Goal: Use online tool/utility: Utilize a website feature to perform a specific function

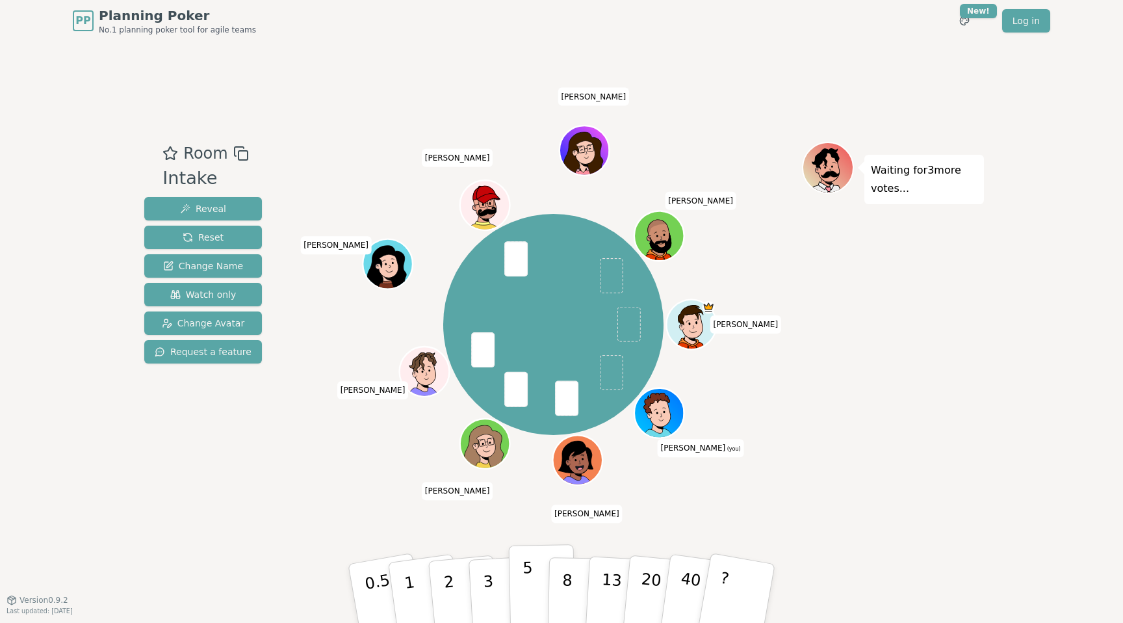
click at [524, 574] on p "5" at bounding box center [528, 593] width 11 height 70
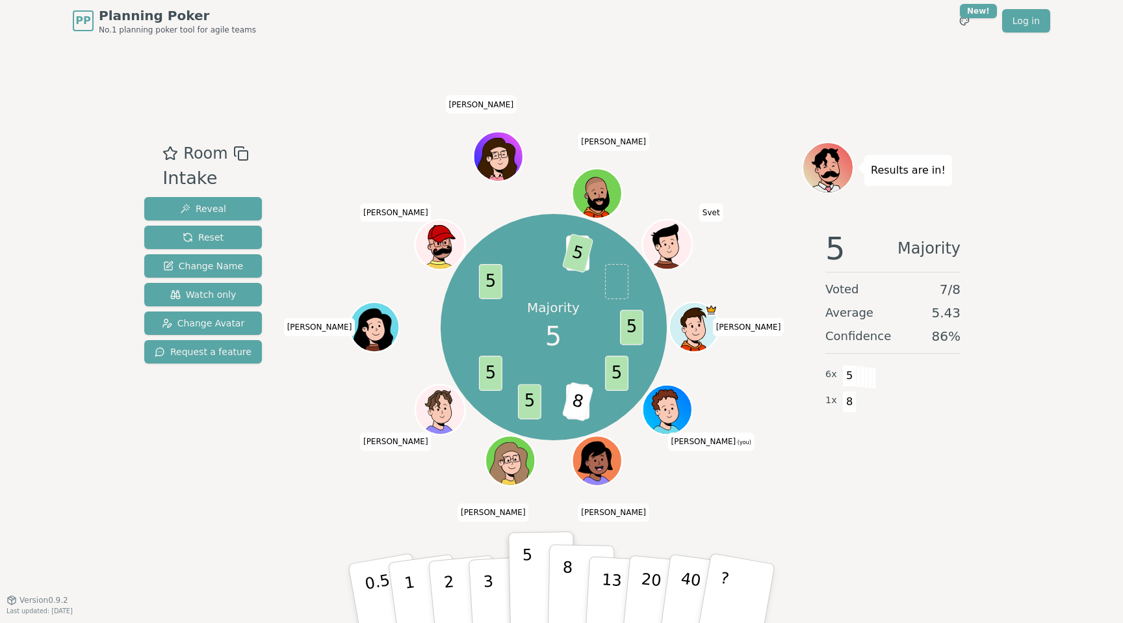
click at [571, 580] on button "8" at bounding box center [581, 593] width 67 height 99
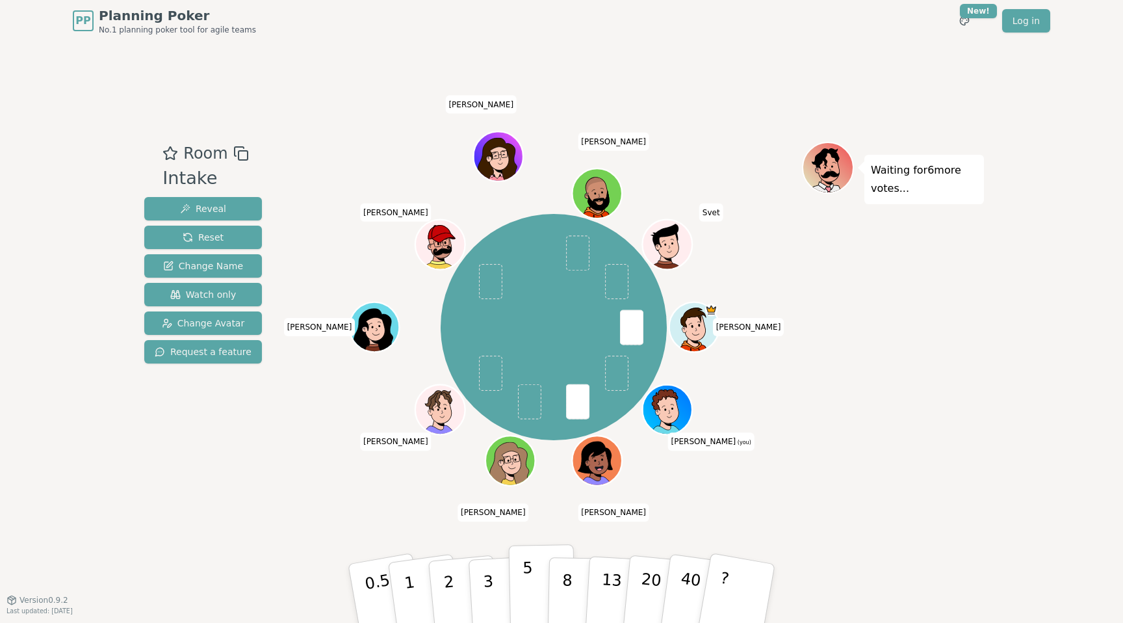
click at [539, 592] on button "5" at bounding box center [542, 593] width 67 height 99
click at [497, 597] on button "3" at bounding box center [503, 593] width 71 height 101
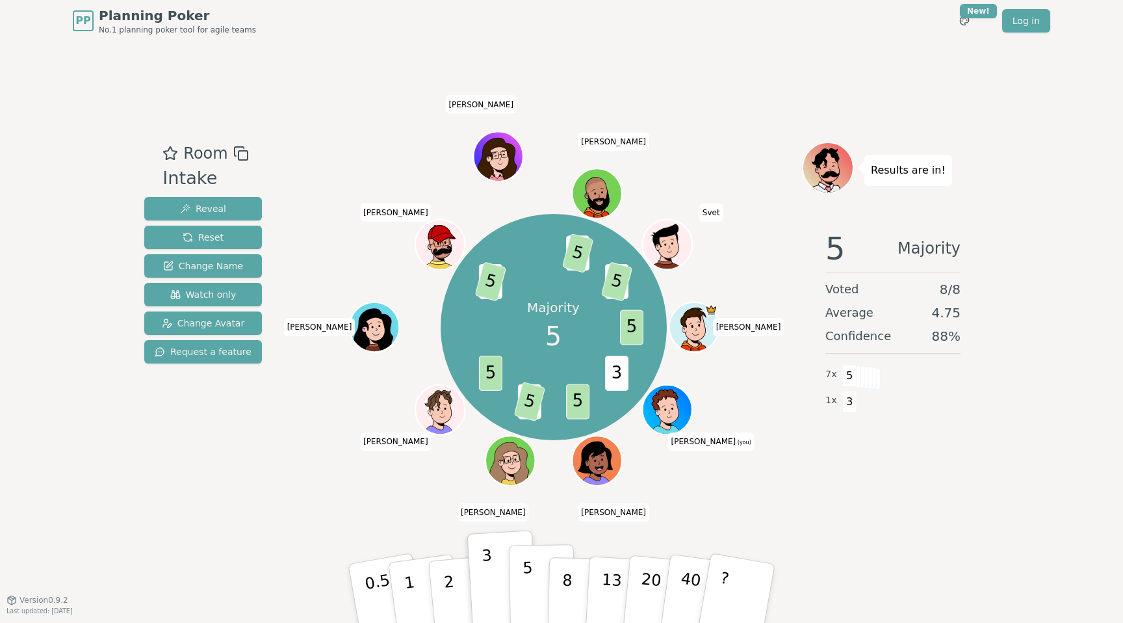
click at [538, 577] on button "5" at bounding box center [542, 593] width 67 height 99
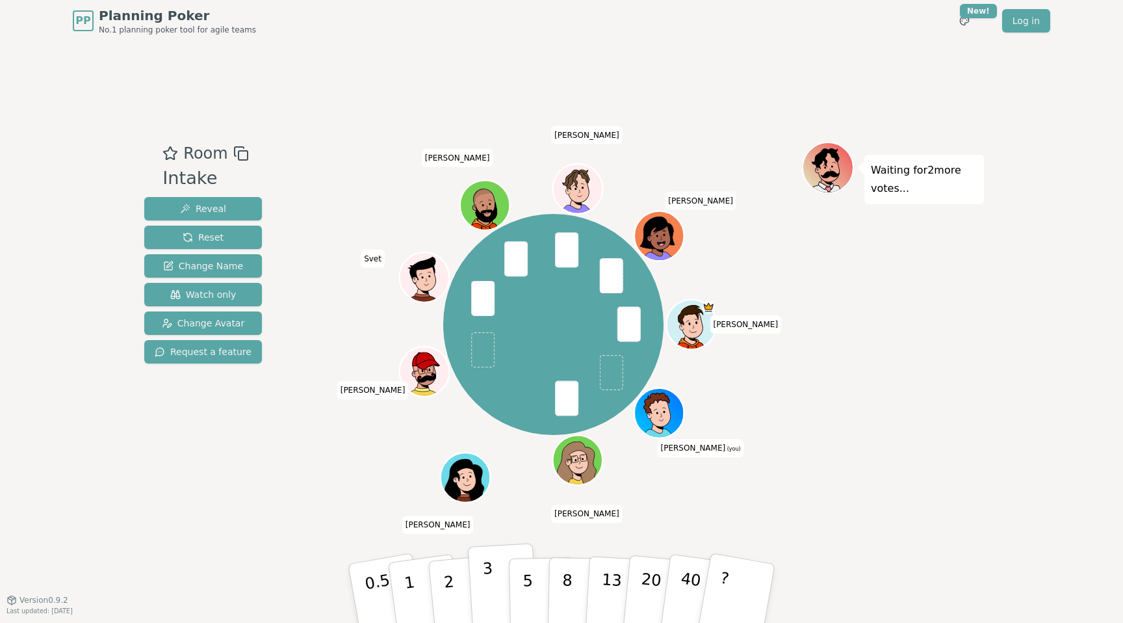
click at [489, 590] on p "3" at bounding box center [489, 594] width 14 height 71
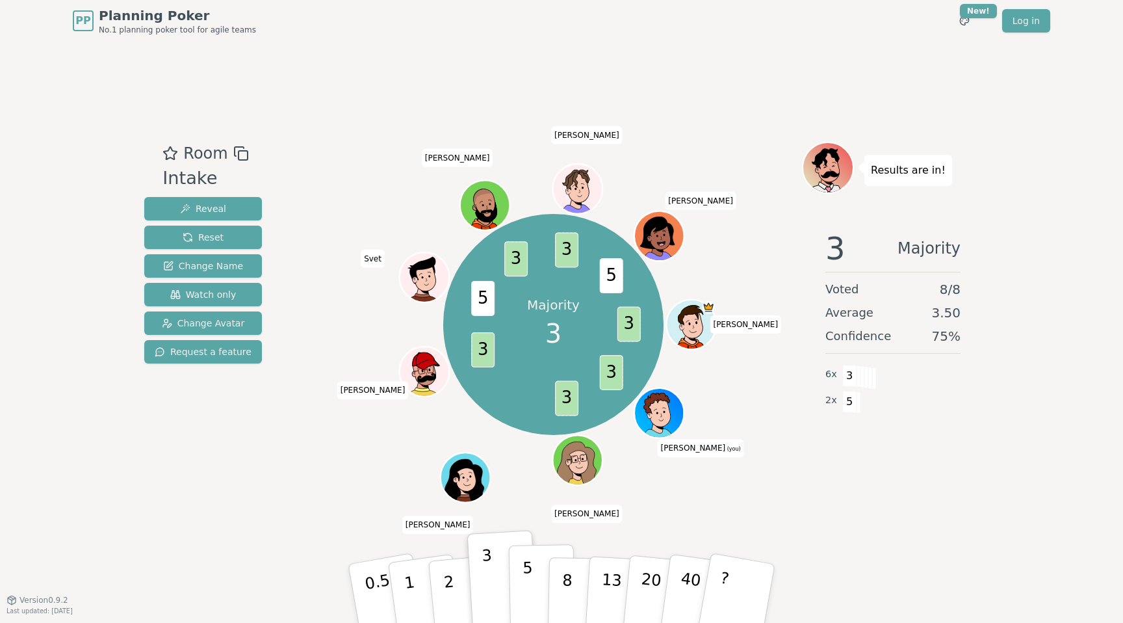
click at [528, 588] on p "5" at bounding box center [528, 593] width 11 height 70
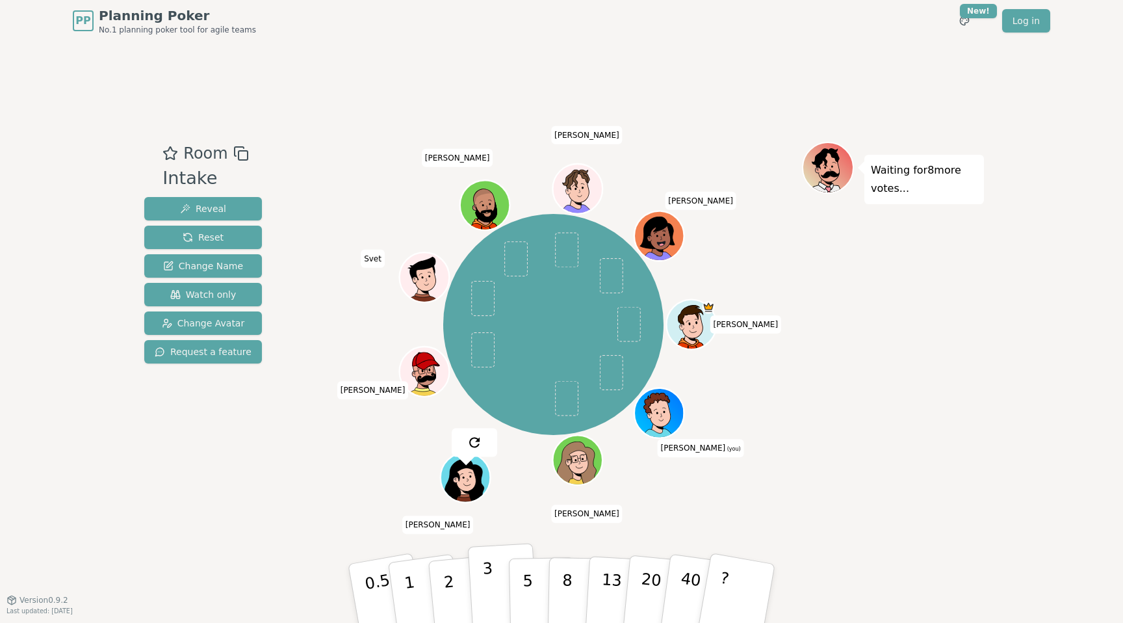
click at [488, 597] on p "3" at bounding box center [489, 594] width 14 height 71
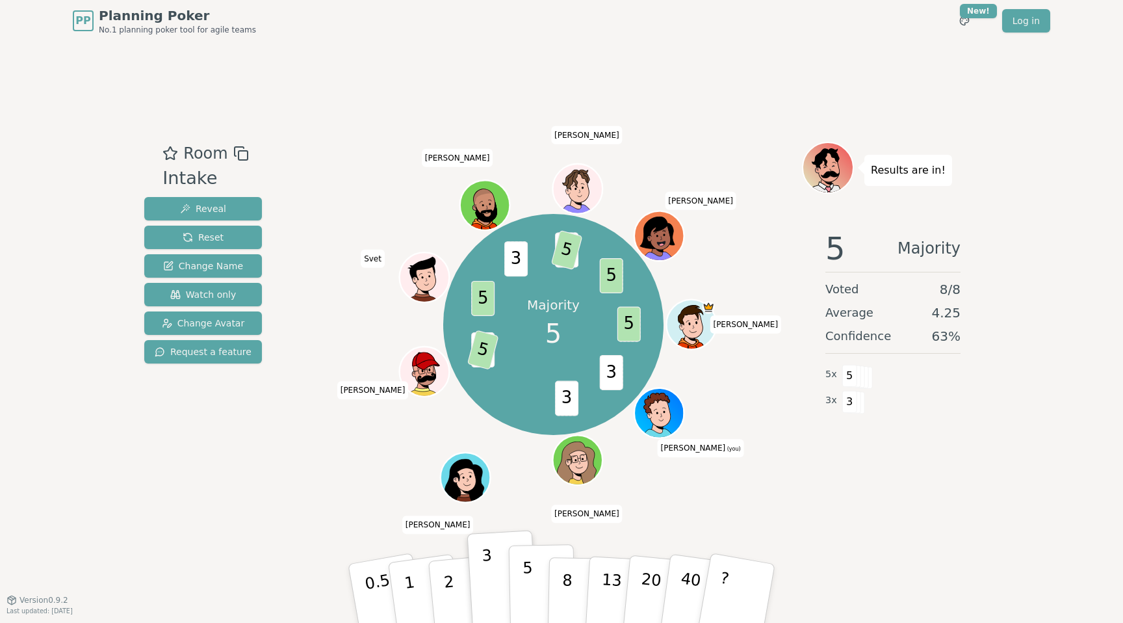
click at [520, 577] on button "5" at bounding box center [542, 593] width 67 height 99
